Goal: Task Accomplishment & Management: Manage account settings

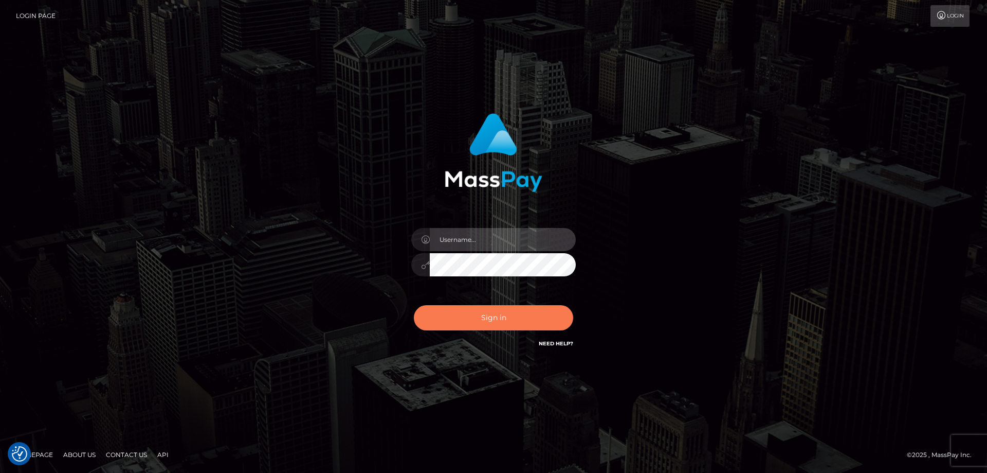
type input "emmy.navach"
click at [538, 321] on button "Sign in" at bounding box center [493, 317] width 159 height 25
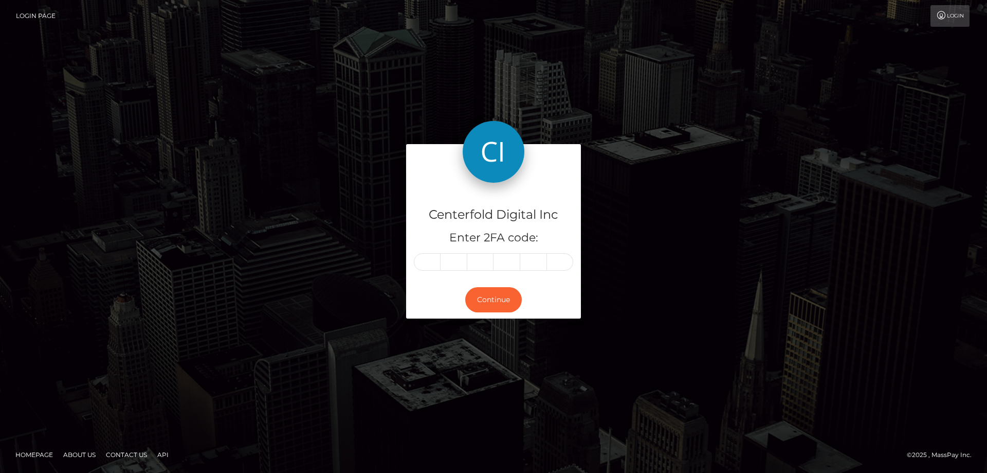
click at [422, 145] on div at bounding box center [493, 163] width 175 height 39
click at [431, 262] on input "text" at bounding box center [427, 261] width 27 height 17
click at [429, 262] on input "text" at bounding box center [427, 261] width 27 height 17
click at [425, 263] on input "text" at bounding box center [427, 261] width 27 height 17
click at [441, 268] on div at bounding box center [493, 261] width 159 height 17
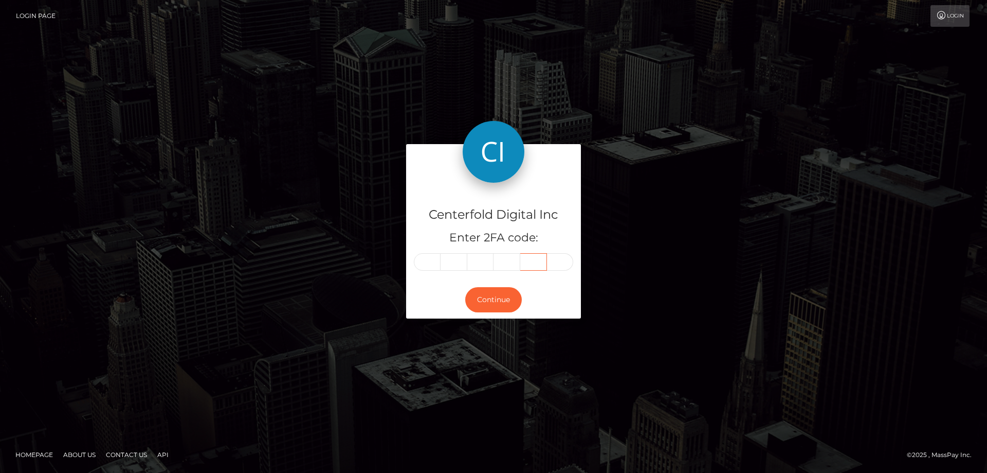
click at [526, 262] on input "text" at bounding box center [533, 261] width 27 height 17
drag, startPoint x: 636, startPoint y: 332, endPoint x: 823, endPoint y: 273, distance: 196.0
click at [823, 273] on div "Centerfold Digital Inc Enter 2FA code: Continue" at bounding box center [493, 236] width 987 height 339
click at [421, 261] on input "text" at bounding box center [427, 261] width 27 height 17
type input "1"
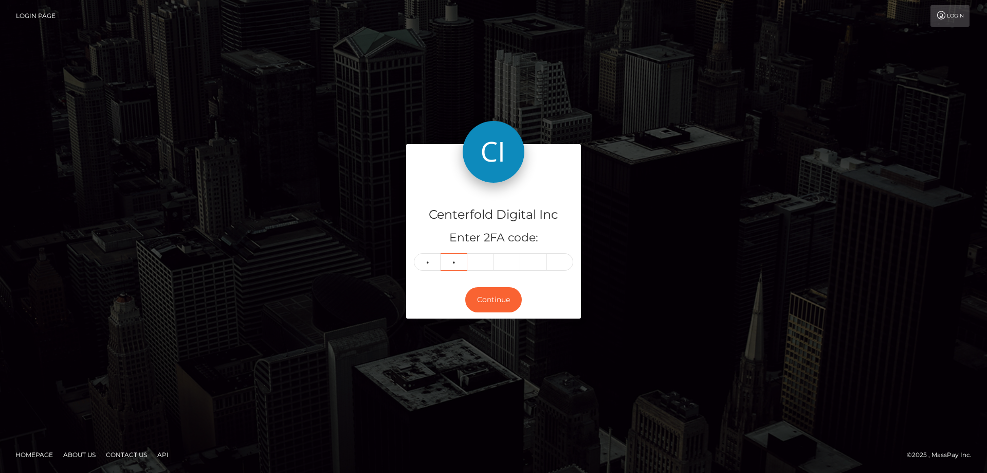
type input "0"
type input "2"
type input "1"
type input "2"
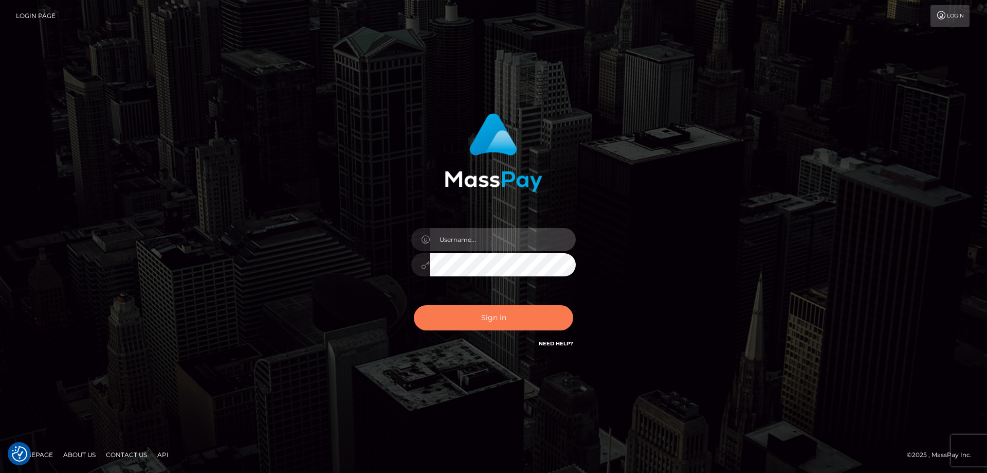
type input "emmy.navach"
click at [496, 318] on button "Sign in" at bounding box center [493, 317] width 159 height 25
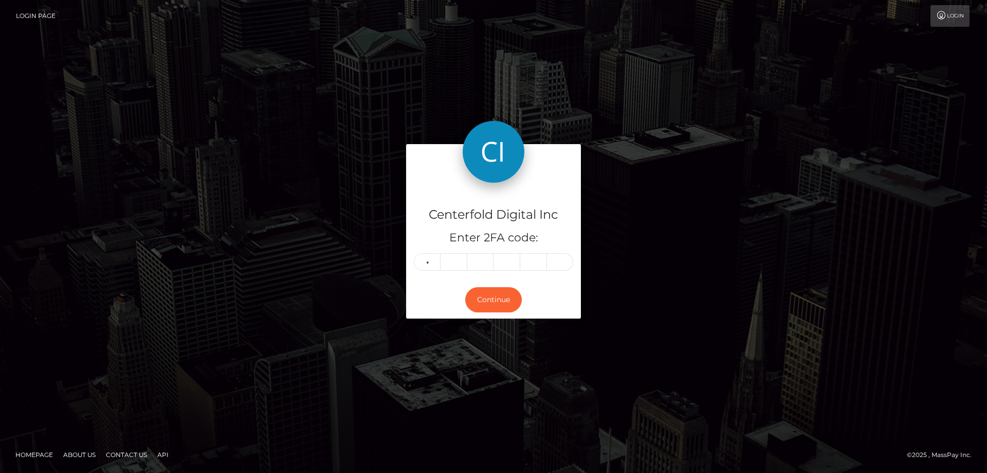
type input "3"
type input "9"
type input "1"
type input "4"
type input "8"
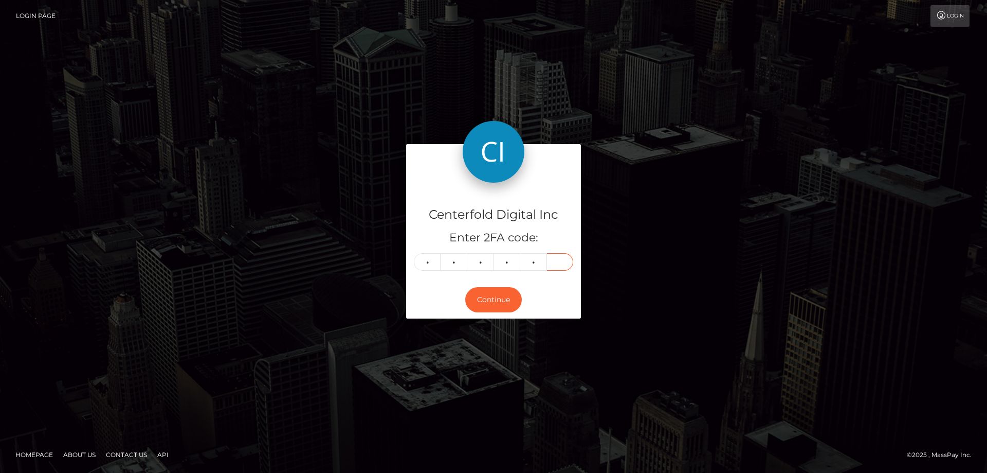
type input "5"
